Goal: Find specific page/section: Find specific page/section

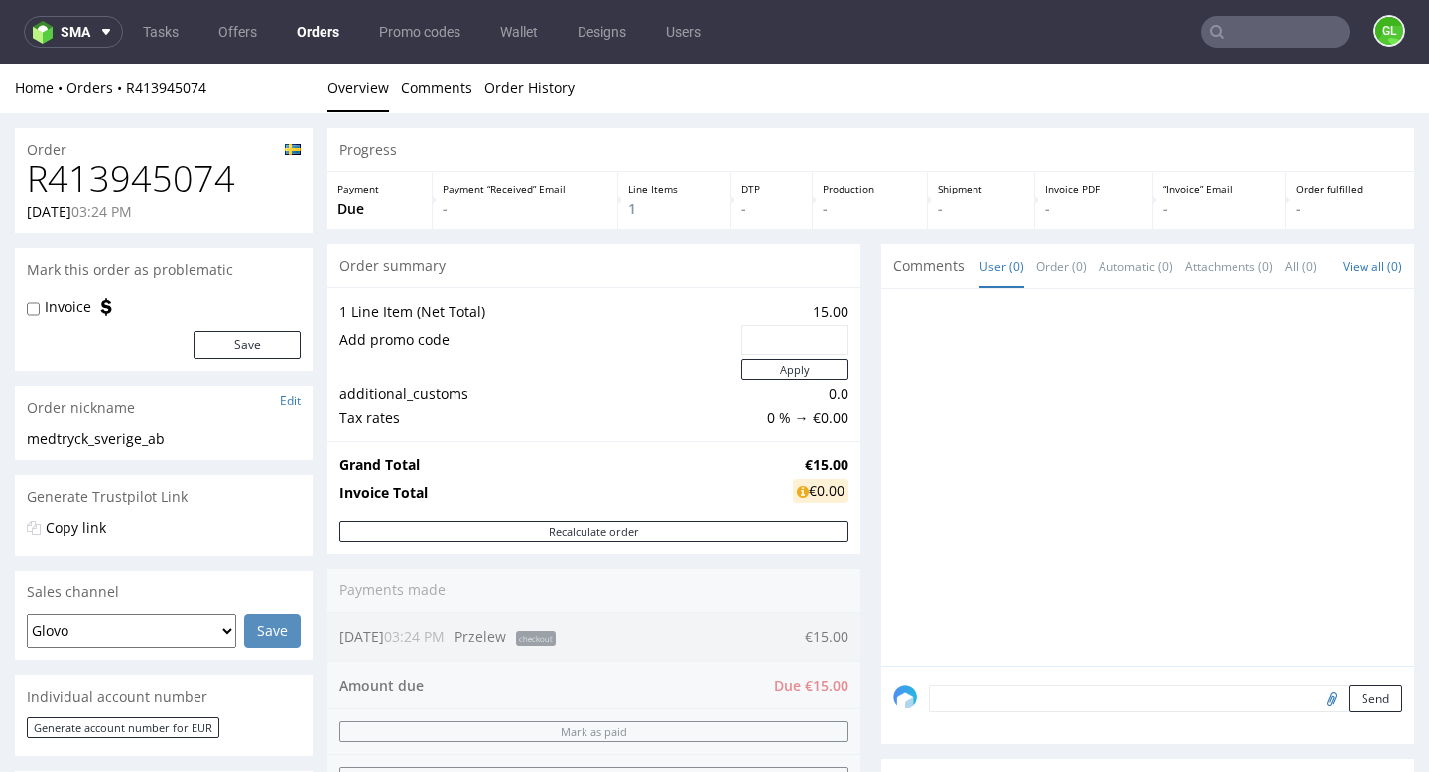
scroll to position [96, 0]
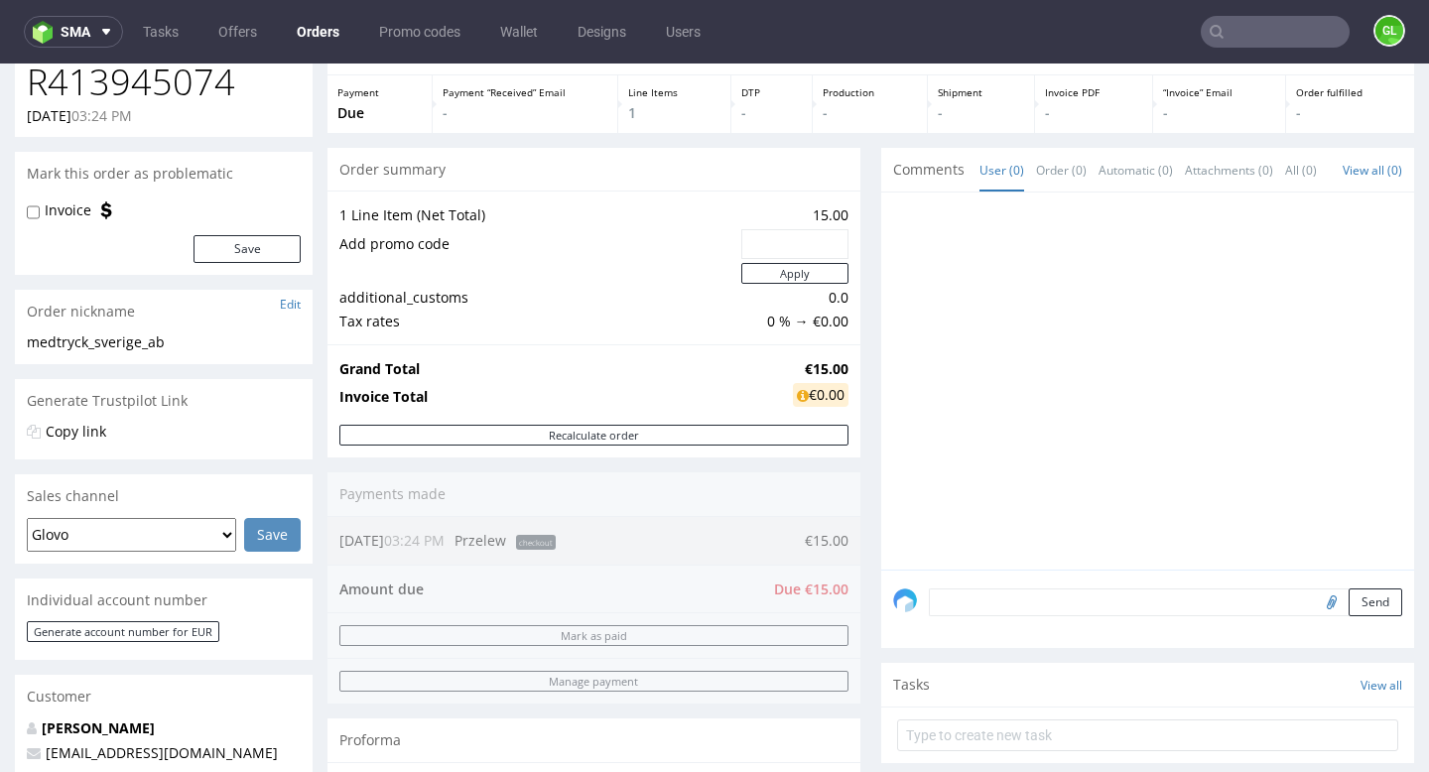
click at [1240, 37] on input "text" at bounding box center [1275, 32] width 149 height 32
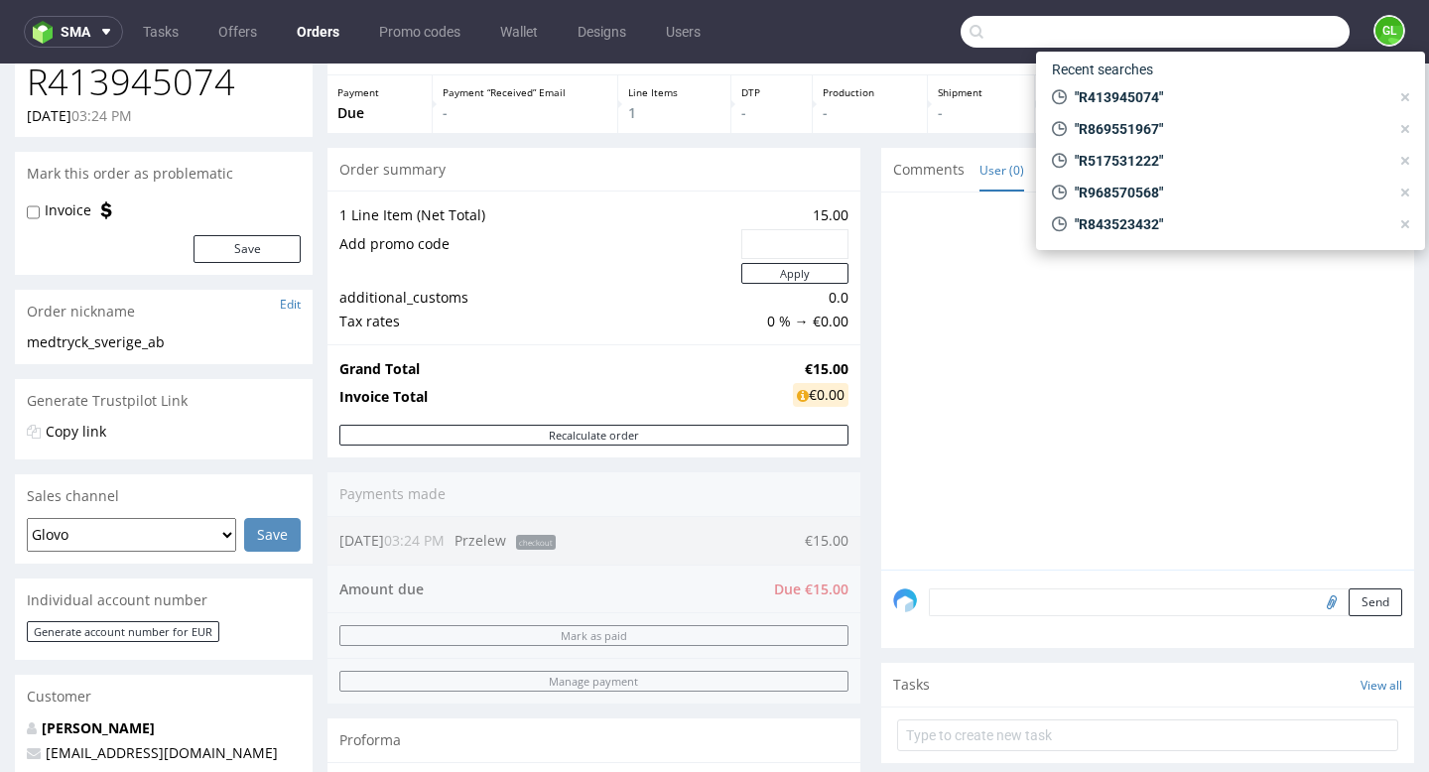
paste input "Karpenko Tamara"
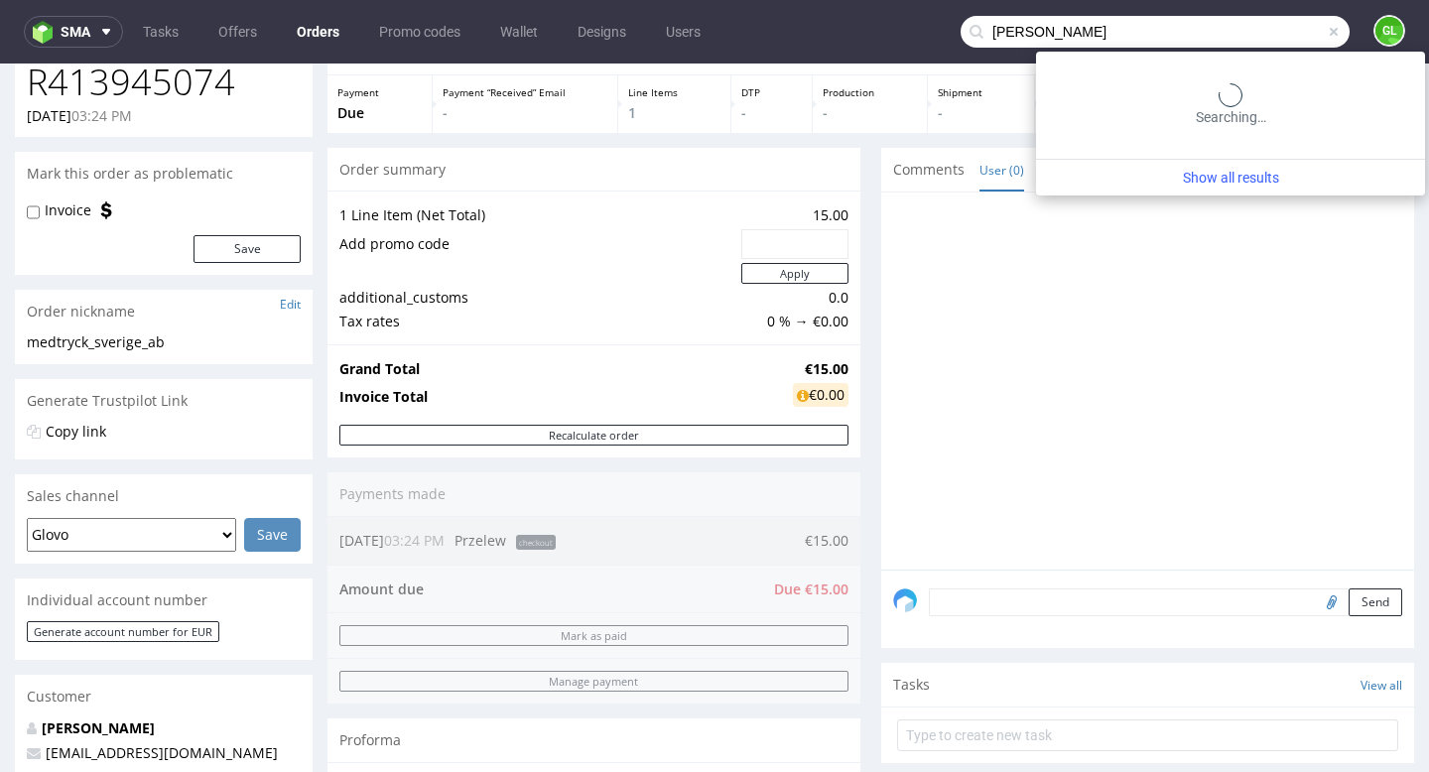
type input "Karpenko Tamara"
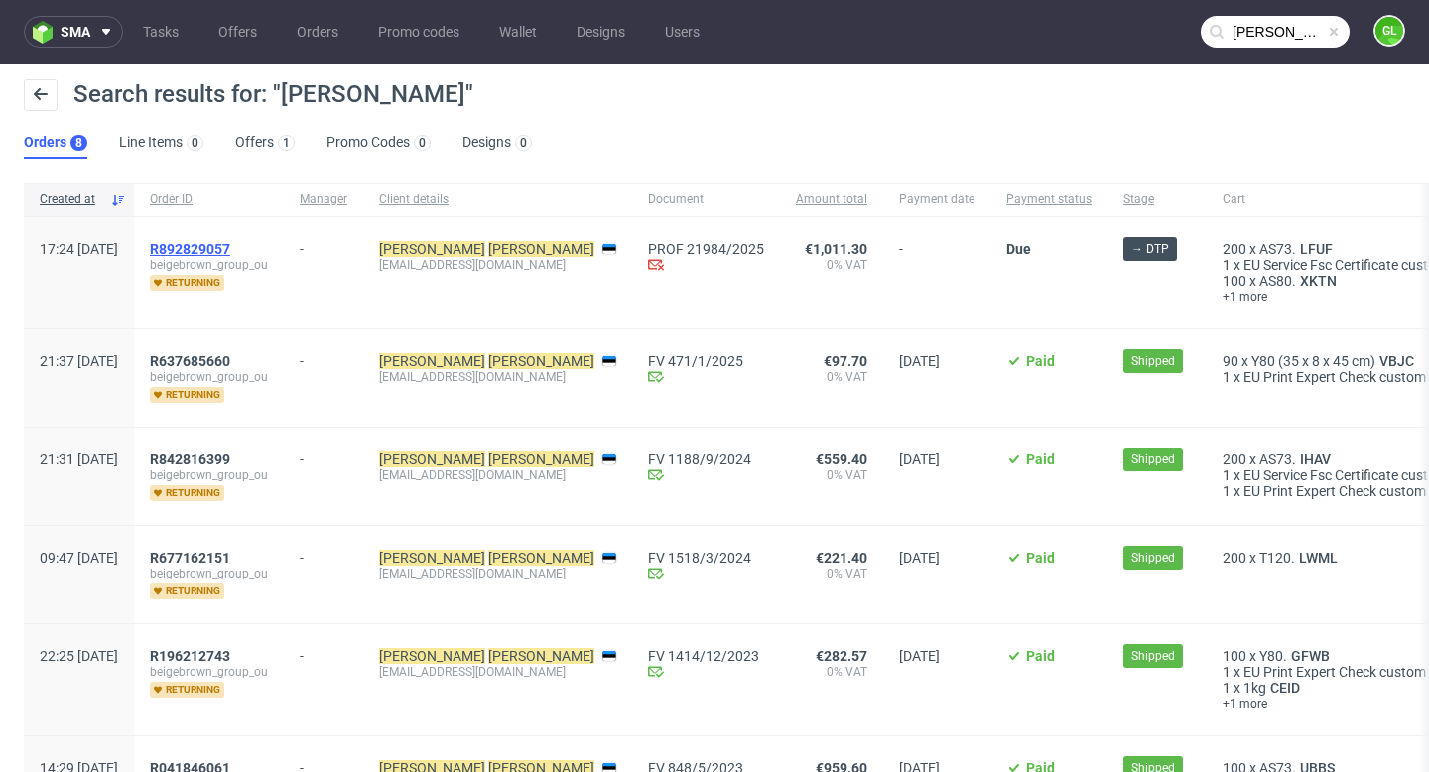
click at [230, 249] on span "R892829057" at bounding box center [190, 249] width 80 height 16
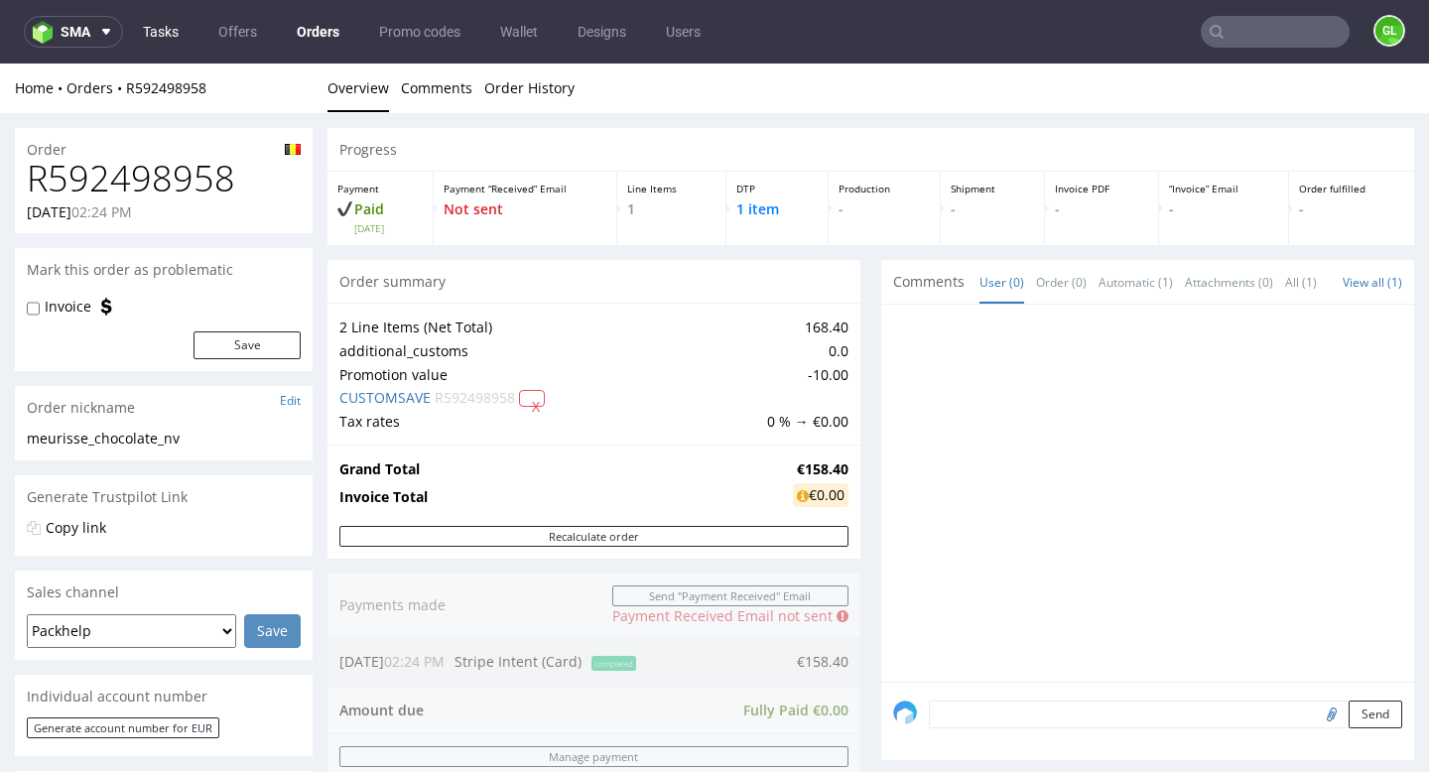
click at [162, 37] on link "Tasks" at bounding box center [161, 32] width 60 height 32
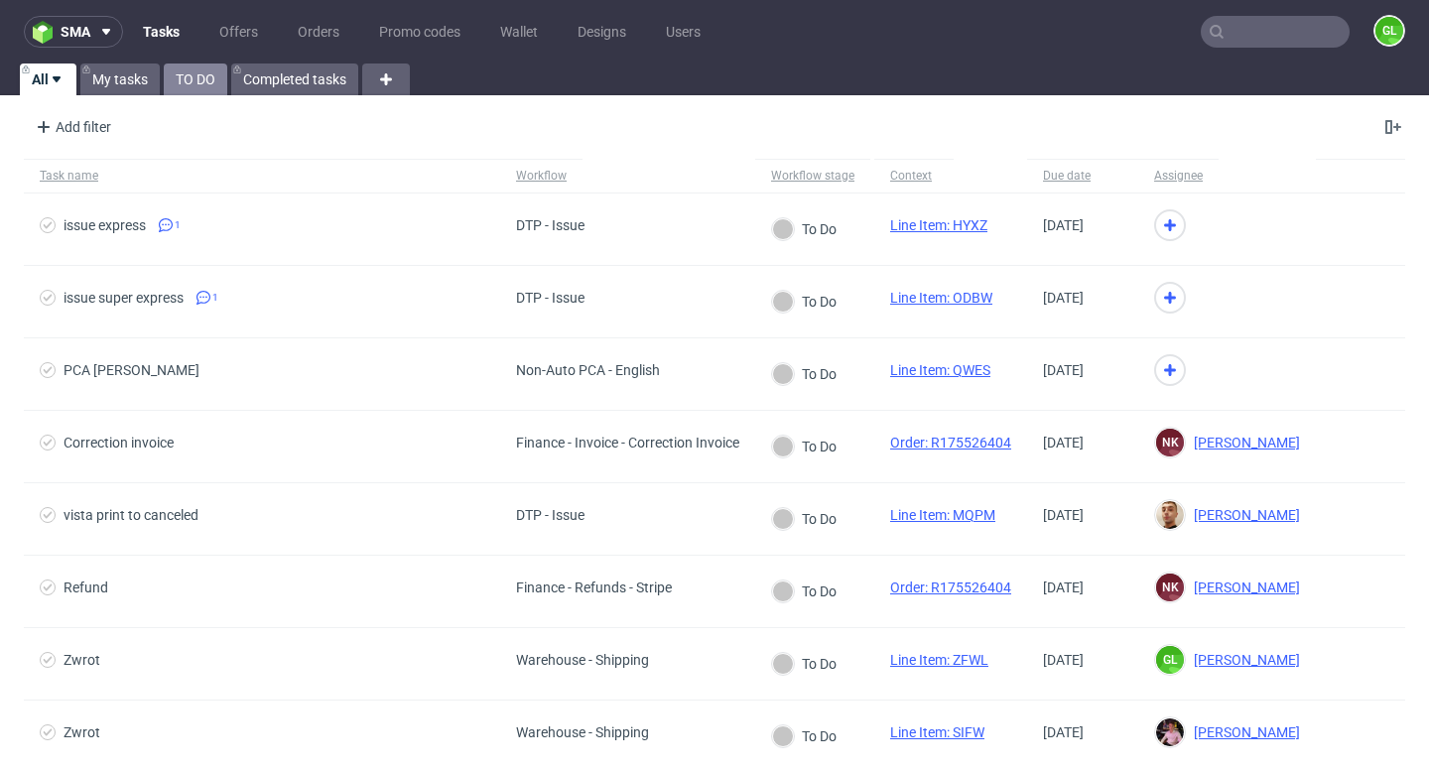
click at [196, 75] on link "TO DO" at bounding box center [196, 80] width 64 height 32
